Goal: Understand process/instructions

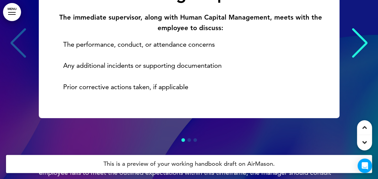
scroll to position [1804, 0]
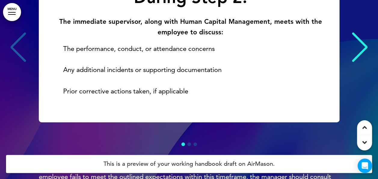
click at [366, 62] on div "Next slide" at bounding box center [360, 47] width 18 height 30
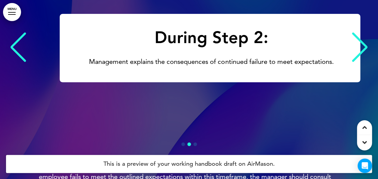
scroll to position [0, 369]
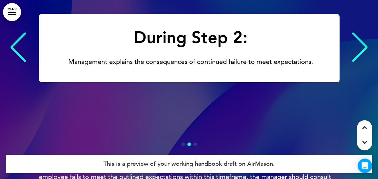
click at [366, 62] on div "Next slide" at bounding box center [360, 47] width 18 height 30
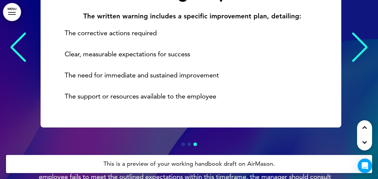
scroll to position [0, 738]
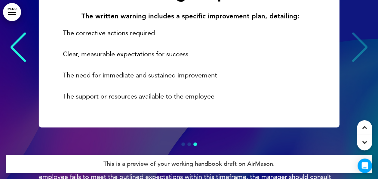
click at [366, 69] on div "During Step 2: The written warning includes a specific improvement plan, detail…" at bounding box center [189, 47] width 366 height 159
click at [365, 69] on div "During Step 2: The written warning includes a specific improvement plan, detail…" at bounding box center [189, 47] width 366 height 159
click at [15, 62] on div "Previous slide" at bounding box center [18, 47] width 18 height 30
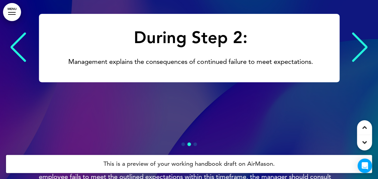
click at [15, 62] on div "Previous slide" at bounding box center [18, 47] width 18 height 30
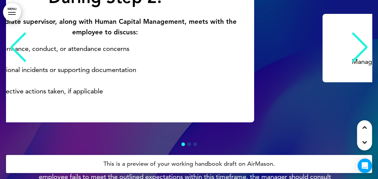
scroll to position [0, 0]
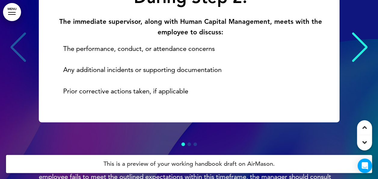
click at [362, 142] on div at bounding box center [364, 142] width 15 height 15
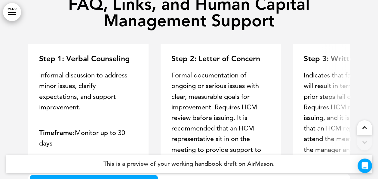
scroll to position [4039, 0]
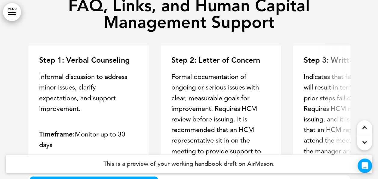
click at [363, 144] on icon at bounding box center [364, 142] width 5 height 7
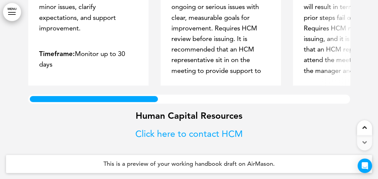
scroll to position [4159, 0]
click at [363, 144] on div at bounding box center [189, 36] width 378 height 284
click at [363, 127] on icon at bounding box center [364, 127] width 5 height 7
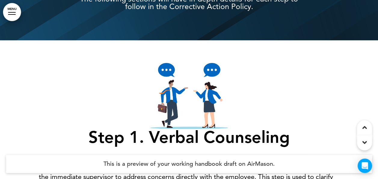
scroll to position [0, 0]
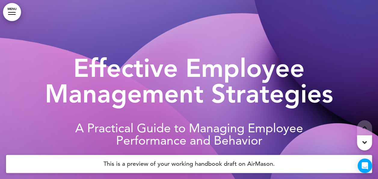
click at [363, 127] on body "Are you sure you want to close this modal? Cancel Close 10 Publishing Creating …" at bounding box center [189, 89] width 378 height 179
